Goal: Find specific page/section: Find specific page/section

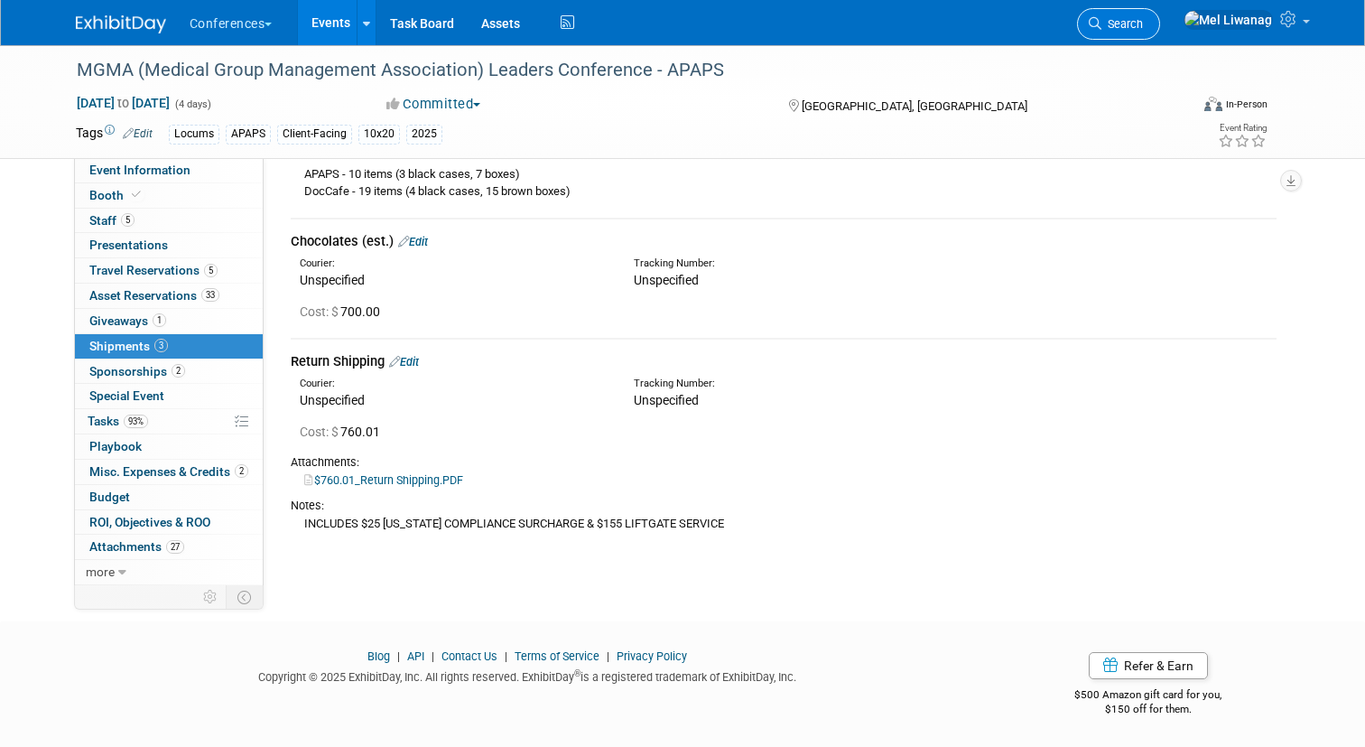
click at [1102, 23] on icon at bounding box center [1095, 23] width 13 height 13
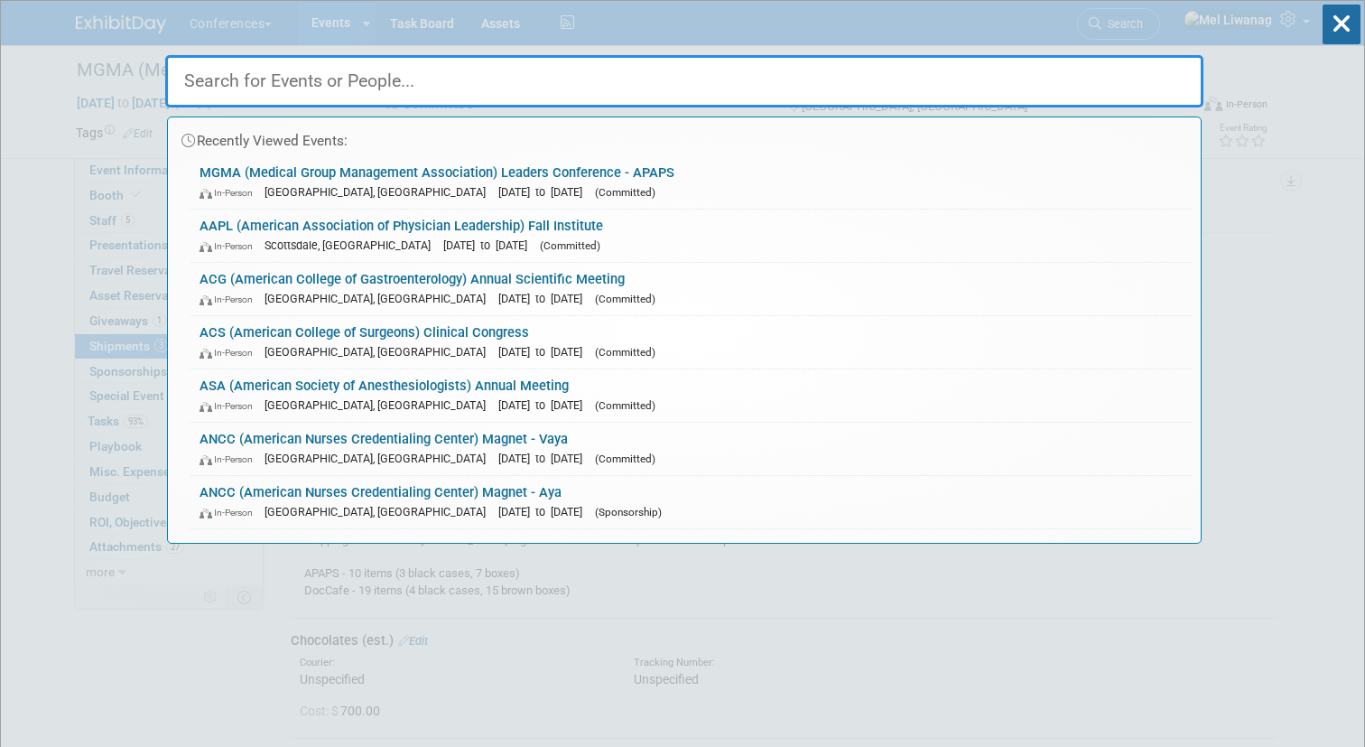
click at [1015, 83] on input "text" at bounding box center [684, 81] width 1038 height 52
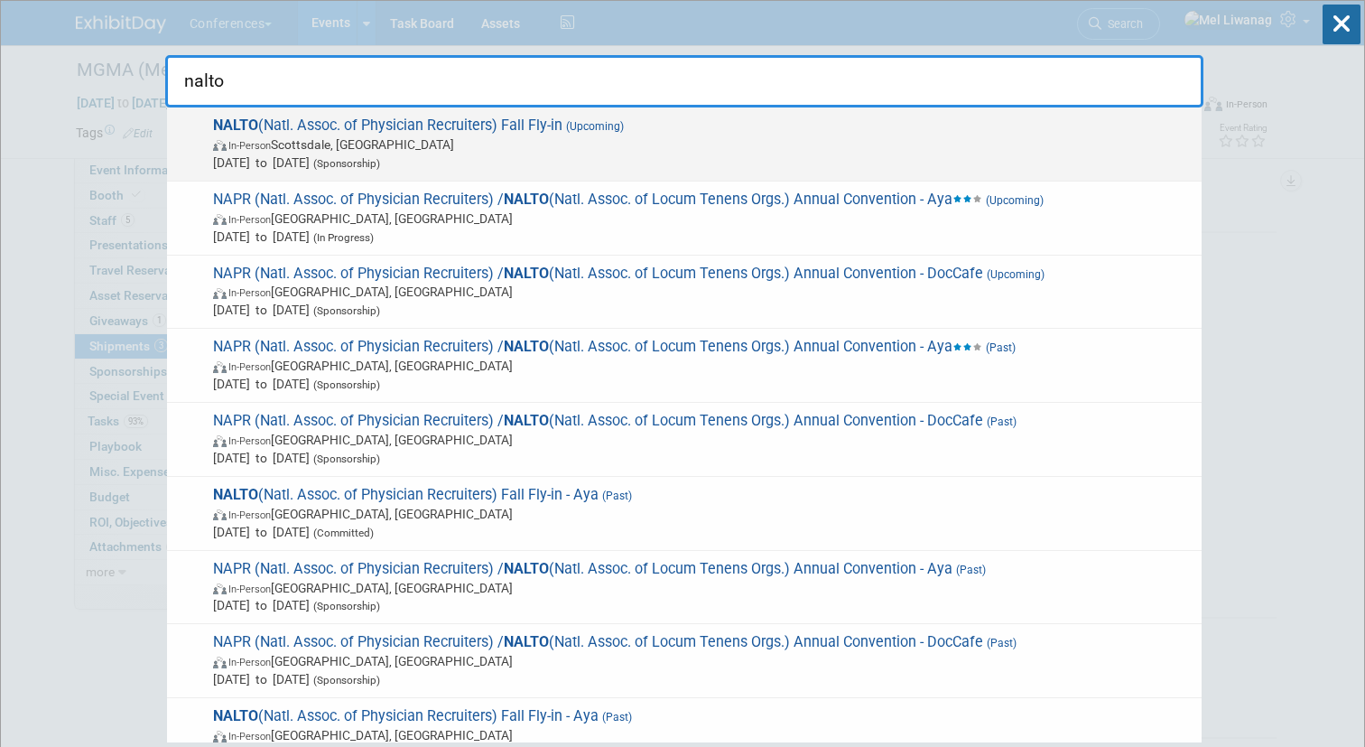
type input "nalto"
click at [848, 134] on span "NALTO (Natl. Assoc. of Physician Recruiters) Fall Fly-in (Upcoming) In-Person S…" at bounding box center [700, 143] width 985 height 55
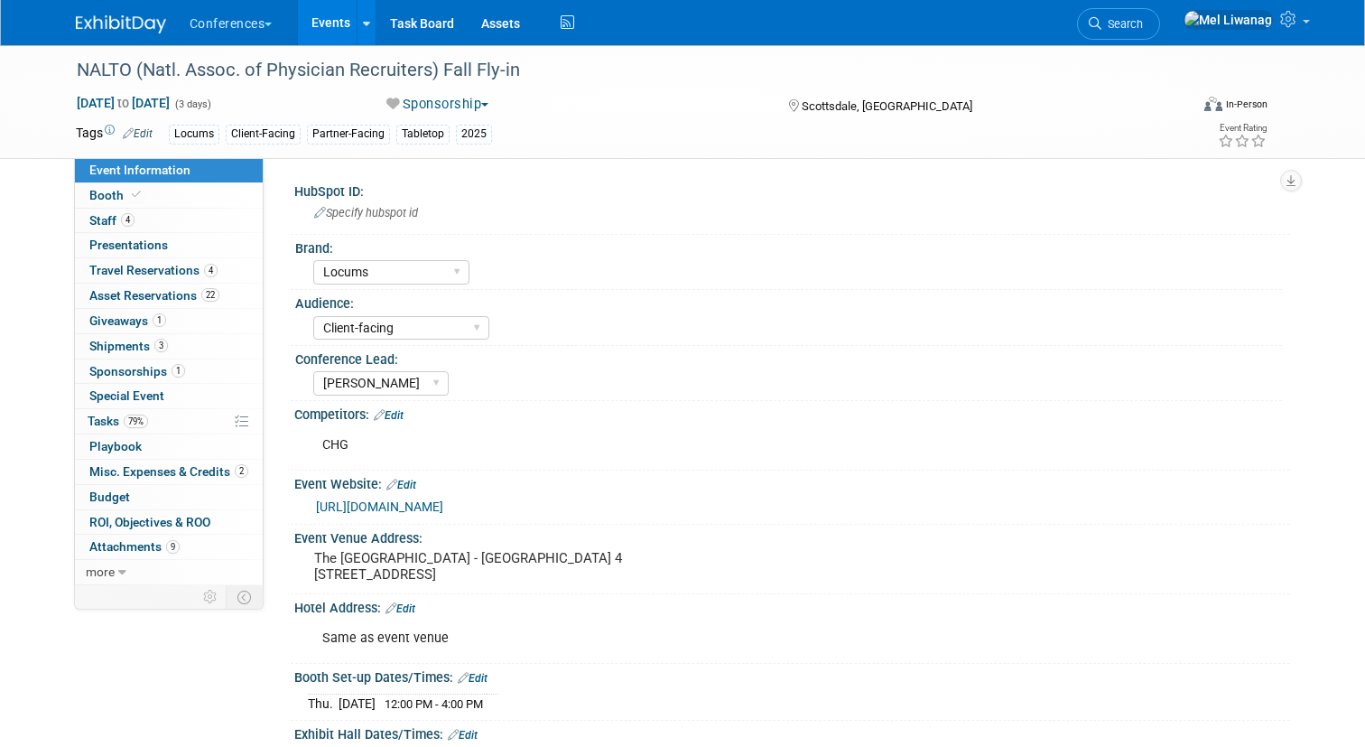
select select "Locums"
select select "Client-facing"
select select "[PERSON_NAME]"
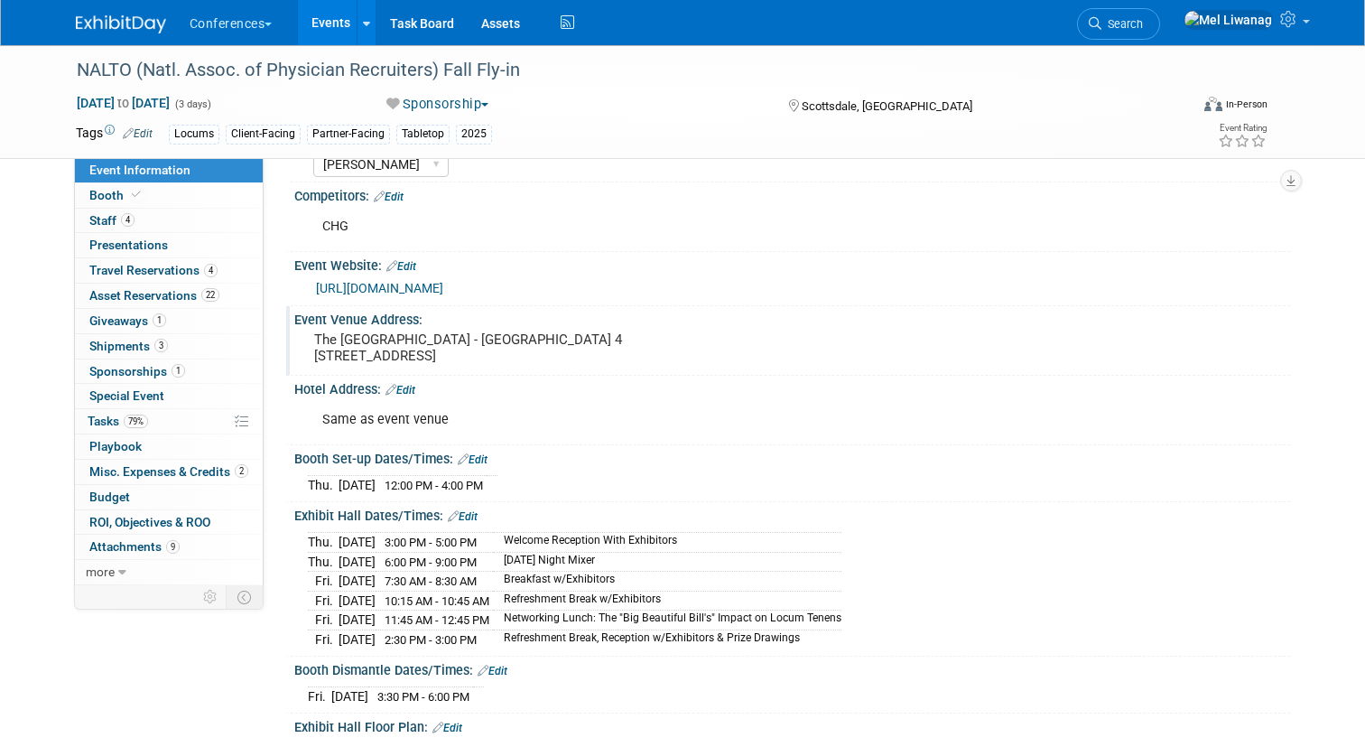
scroll to position [222, 0]
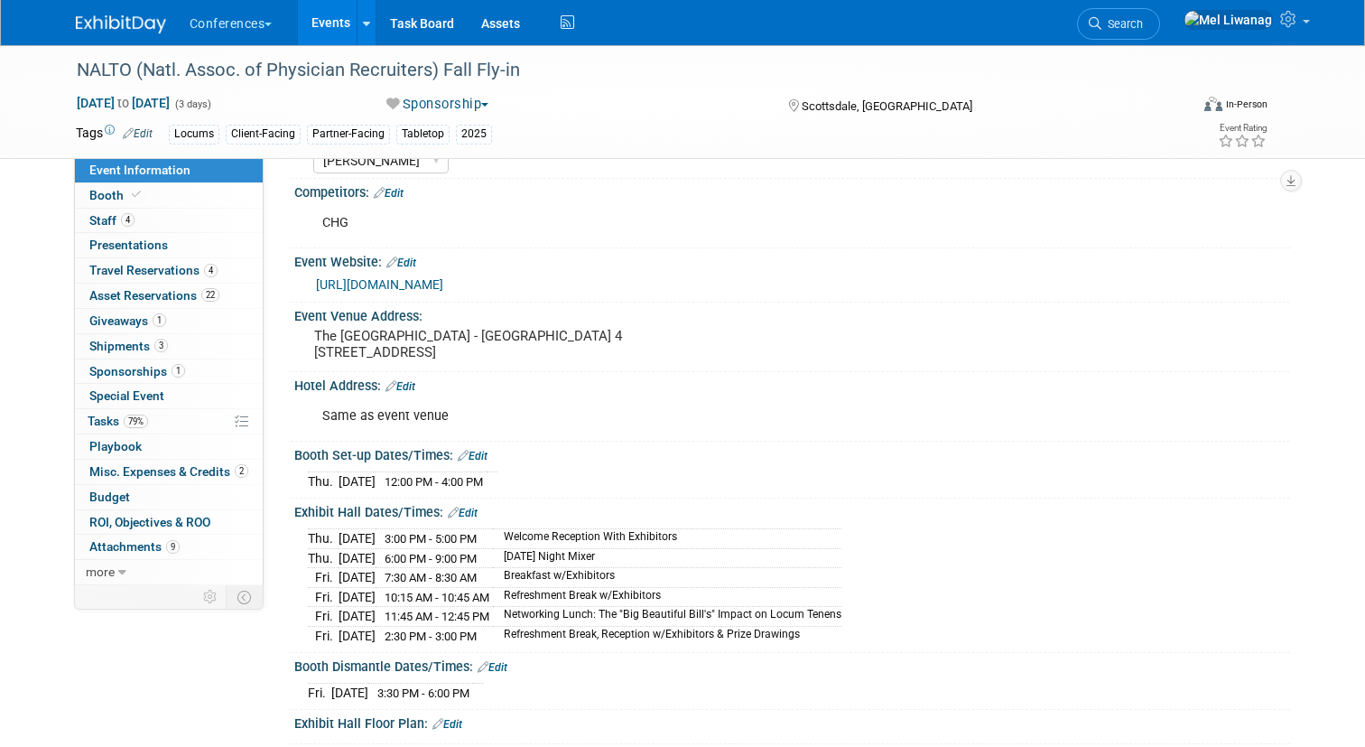
click at [596, 296] on div "[URL][DOMAIN_NAME]" at bounding box center [792, 283] width 996 height 27
click at [443, 286] on link "https://nalto.memberclicks.net/2025-nalto-fall-fly-in-exhibitor-prospectus#sche…" at bounding box center [379, 284] width 127 height 14
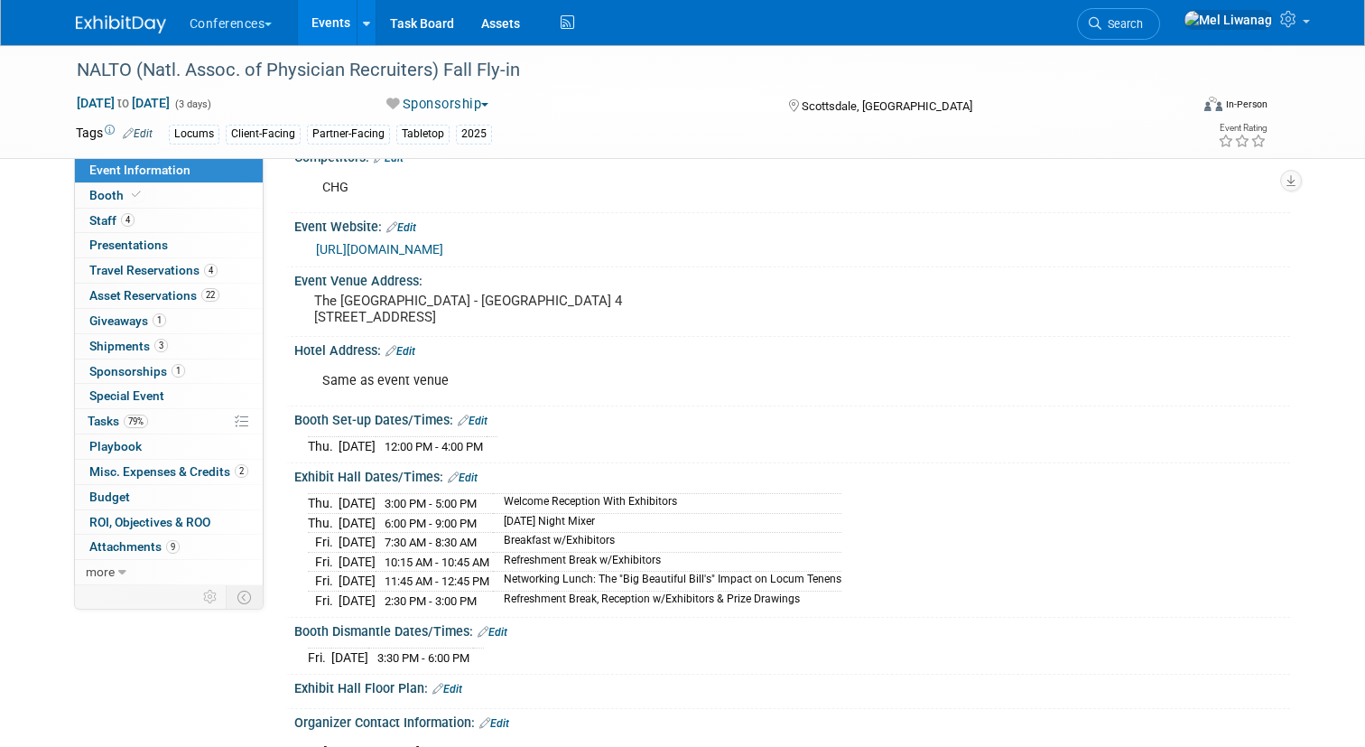
click at [443, 245] on link "https://nalto.memberclicks.net/2025-nalto-fall-fly-in-exhibitor-prospectus#sche…" at bounding box center [379, 249] width 127 height 14
click at [158, 273] on span "Travel Reservations 4" at bounding box center [153, 270] width 128 height 14
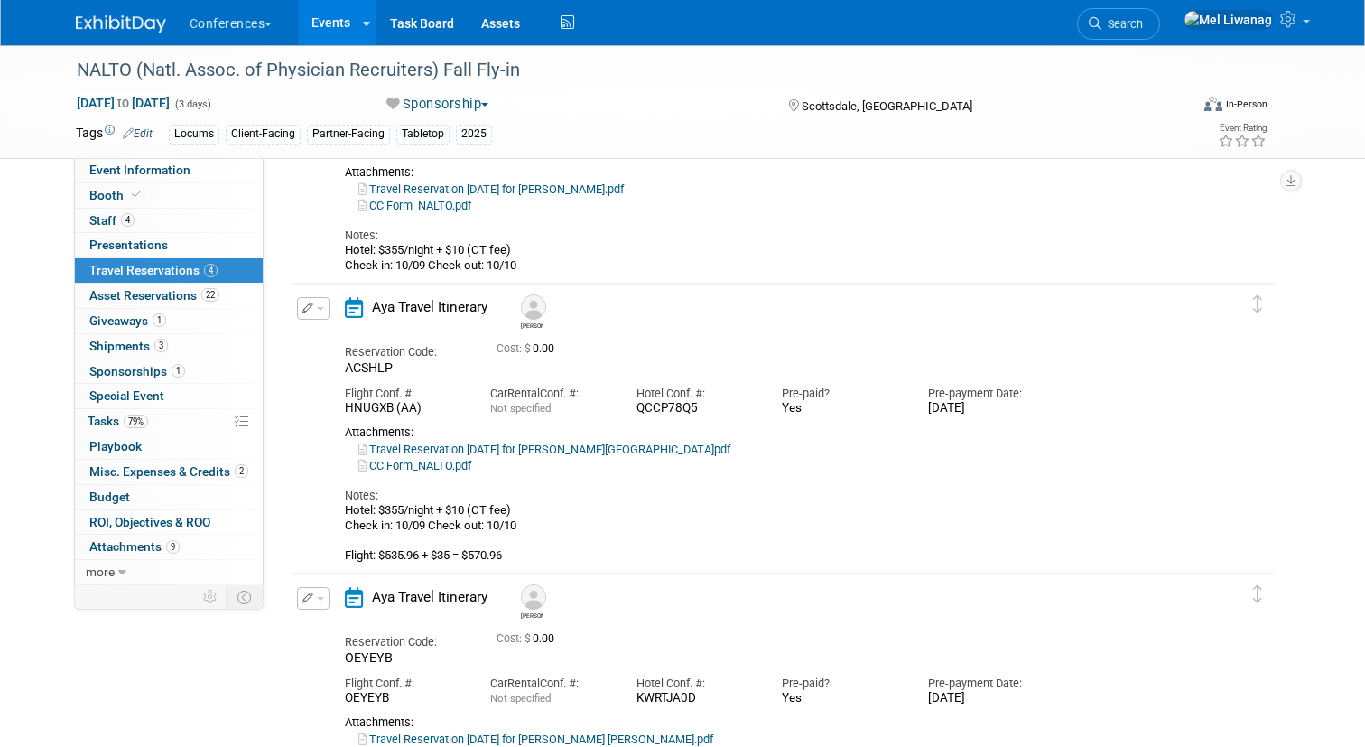
scroll to position [222, 0]
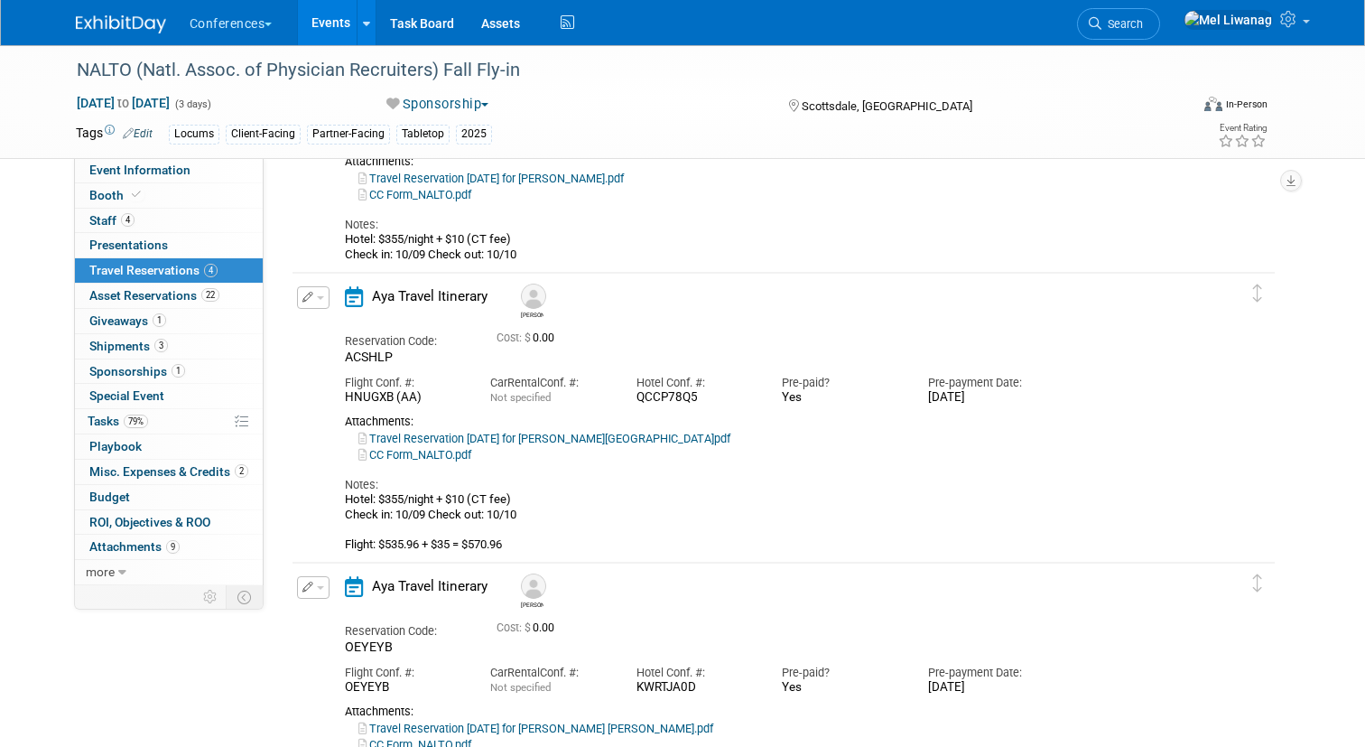
click at [503, 440] on link "Travel Reservation October 09 for STEPHANIE ENGLAND.pdf" at bounding box center [544, 439] width 372 height 14
click at [136, 178] on link "Event Information" at bounding box center [169, 170] width 188 height 24
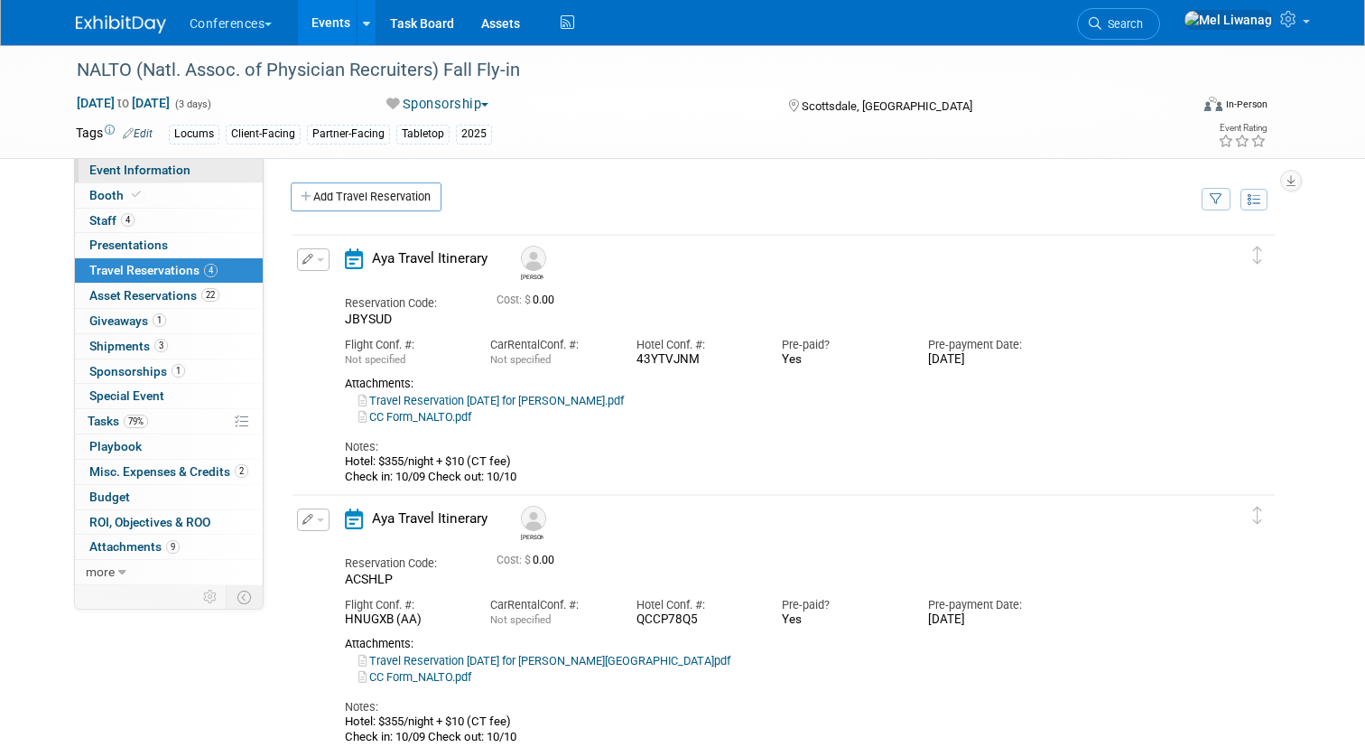
select select "Locums"
select select "Client-facing"
select select "[PERSON_NAME]"
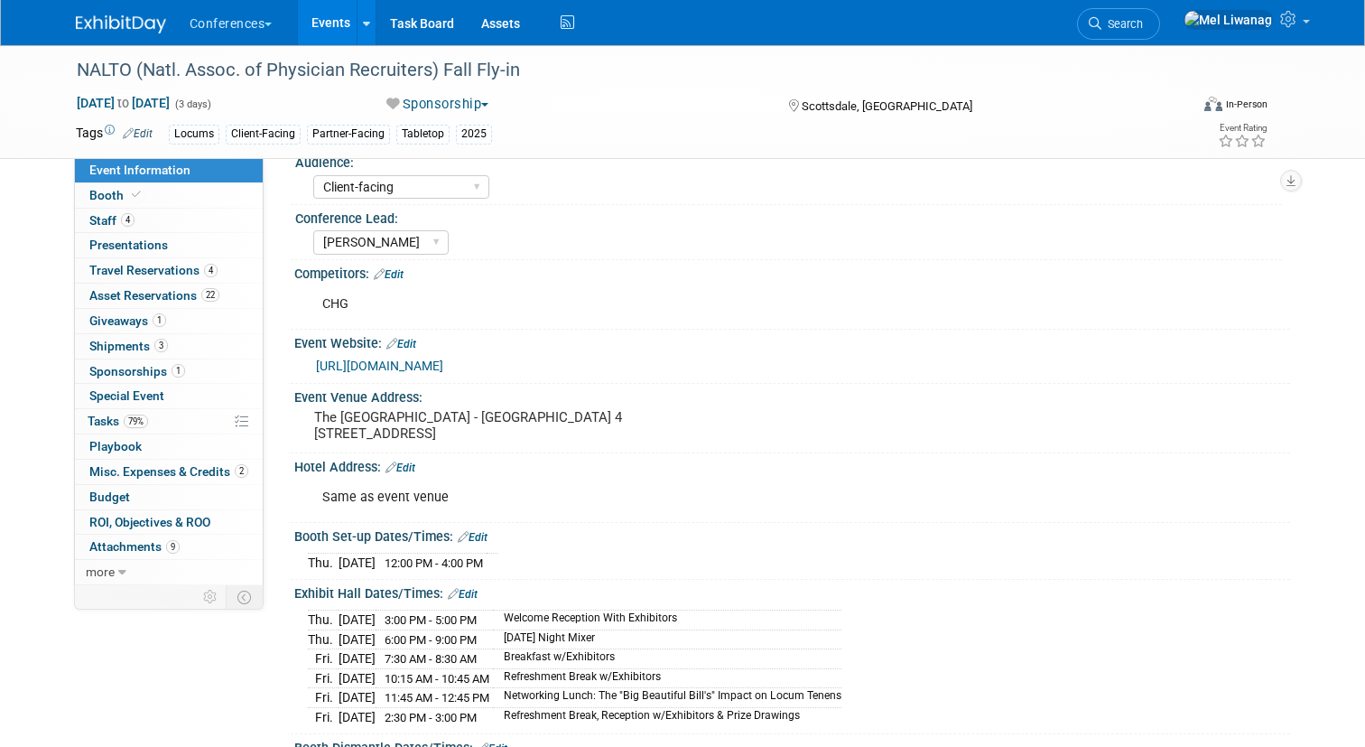
scroll to position [155, 0]
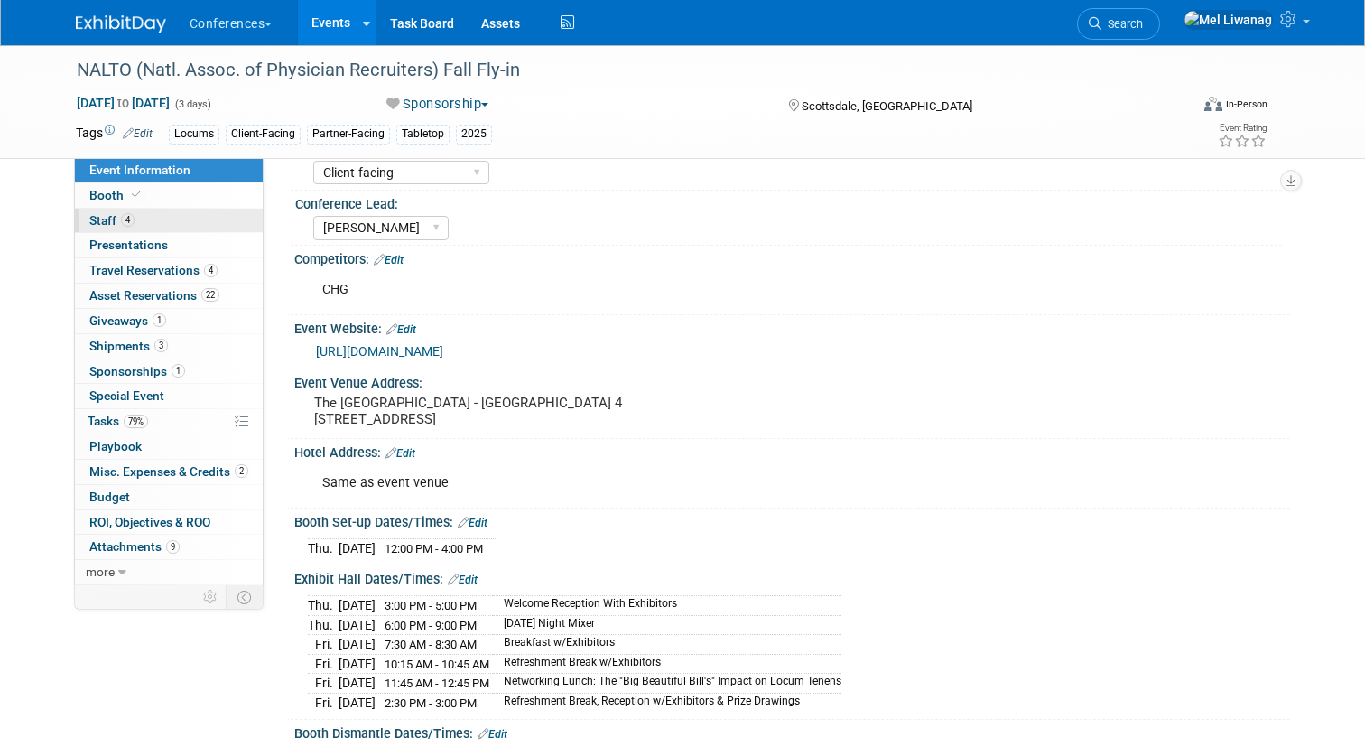
click at [137, 220] on link "4 Staff 4" at bounding box center [169, 221] width 188 height 24
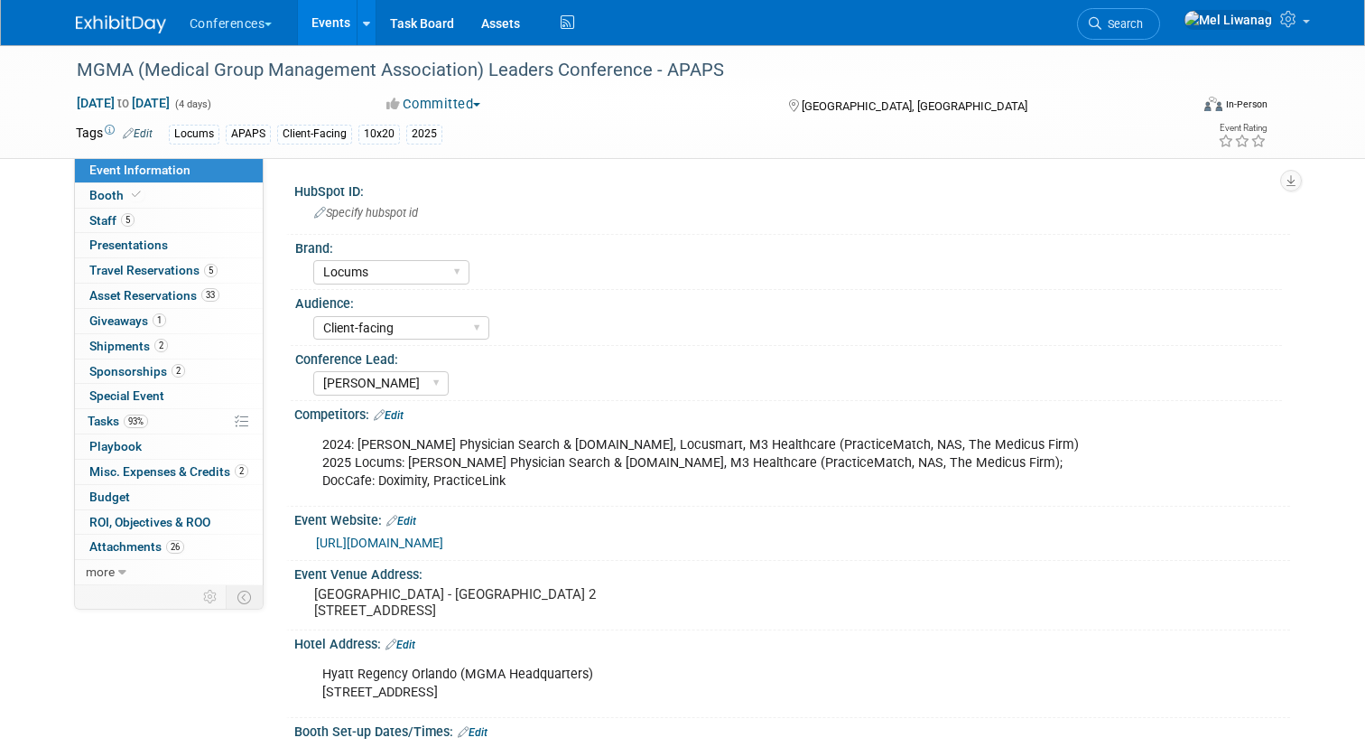
select select "Locums"
select select "Client-facing"
select select "[PERSON_NAME]"
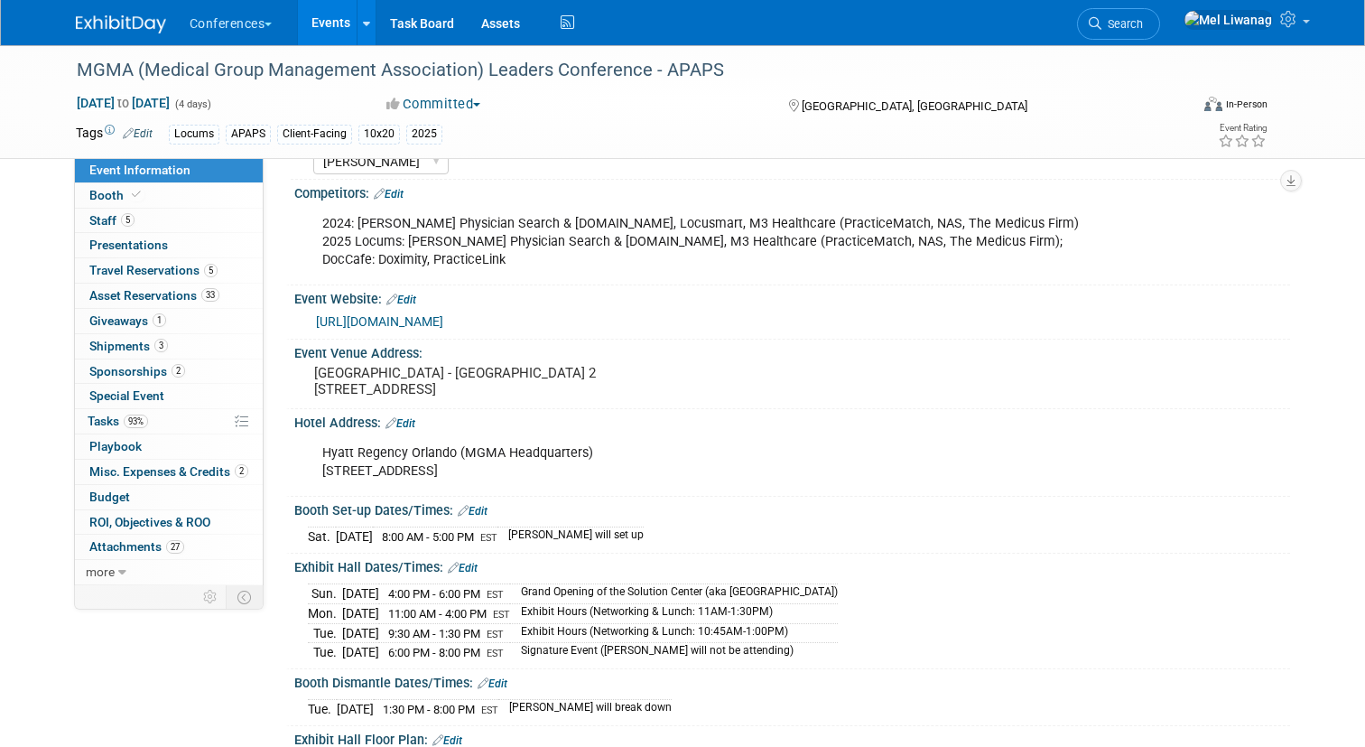
scroll to position [222, 0]
click at [1143, 23] on span "Search" at bounding box center [1123, 24] width 42 height 14
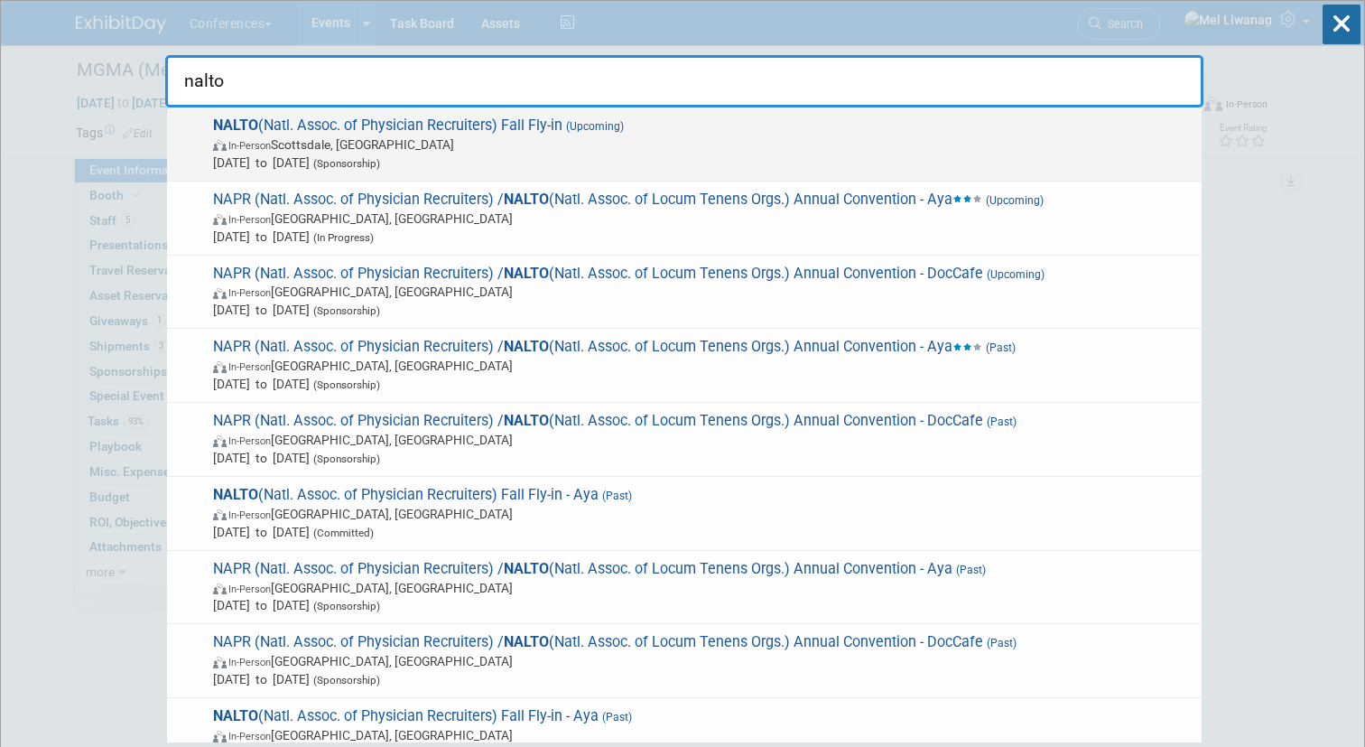
type input "nalto"
click at [740, 142] on span "In-Person [GEOGRAPHIC_DATA], [GEOGRAPHIC_DATA]" at bounding box center [703, 144] width 980 height 18
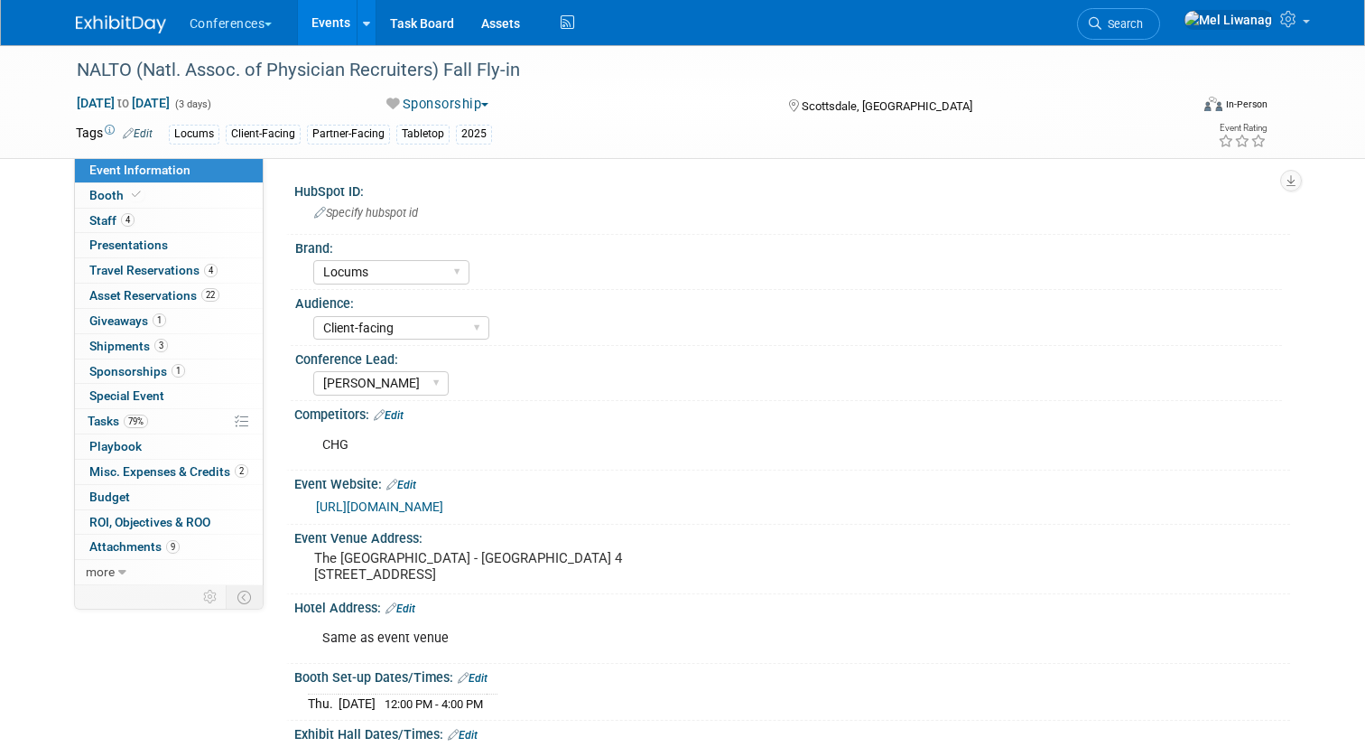
select select "Locums"
select select "Client-facing"
select select "[PERSON_NAME]"
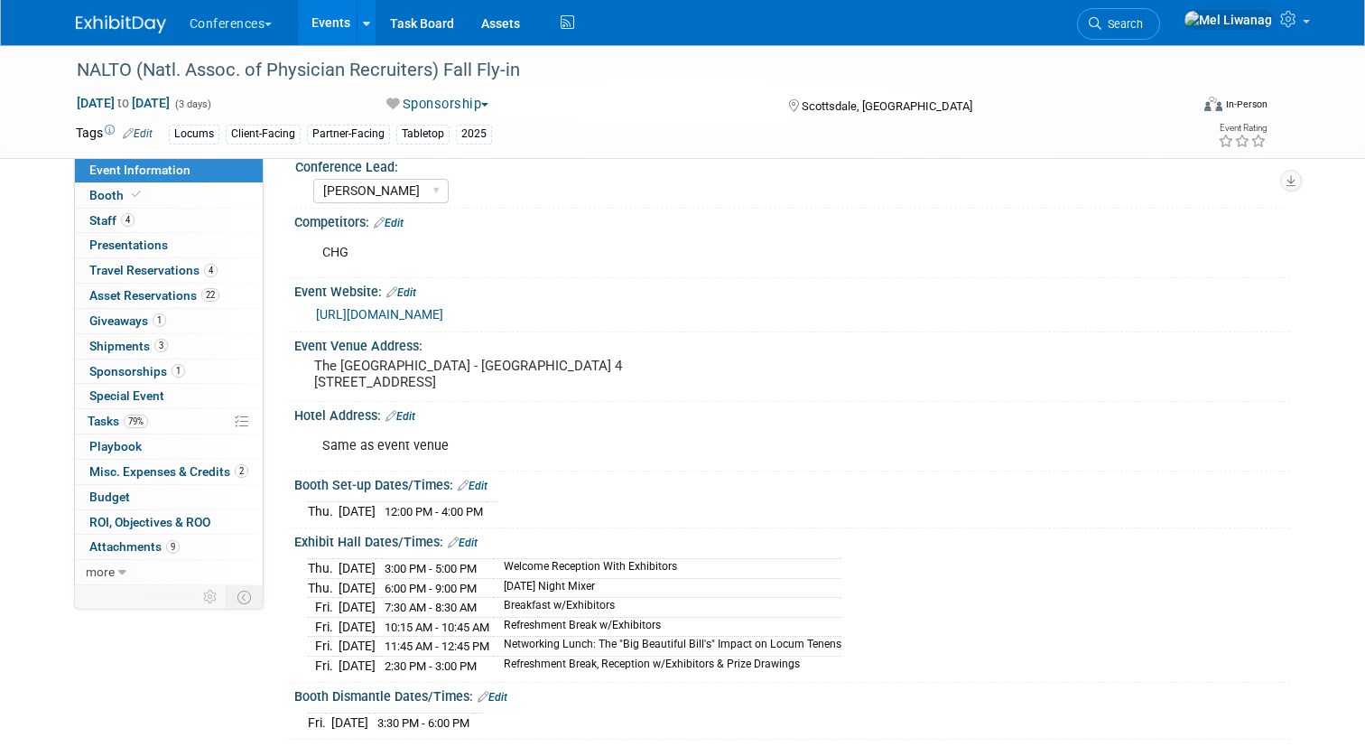
scroll to position [193, 0]
